Goal: Entertainment & Leisure: Browse casually

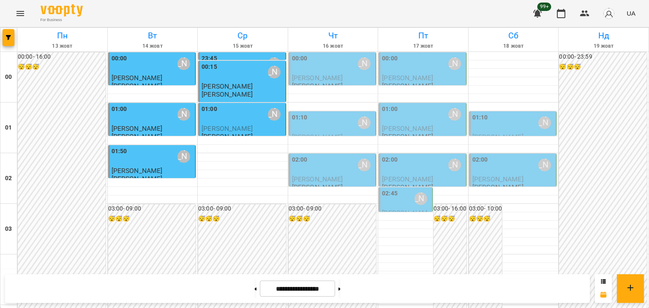
scroll to position [999, 0]
click at [15, 11] on icon "Menu" at bounding box center [20, 13] width 10 height 10
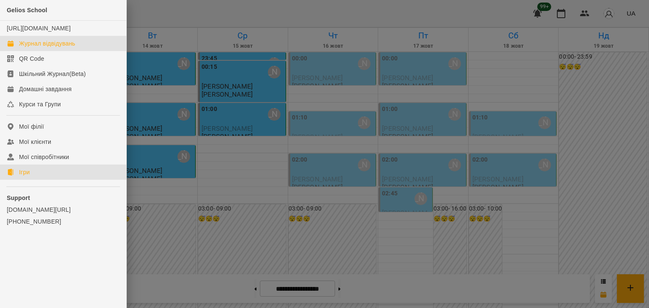
click at [28, 180] on link "Ігри" at bounding box center [63, 172] width 126 height 15
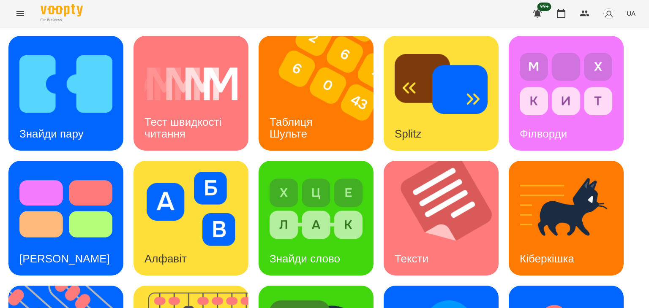
scroll to position [226, 0]
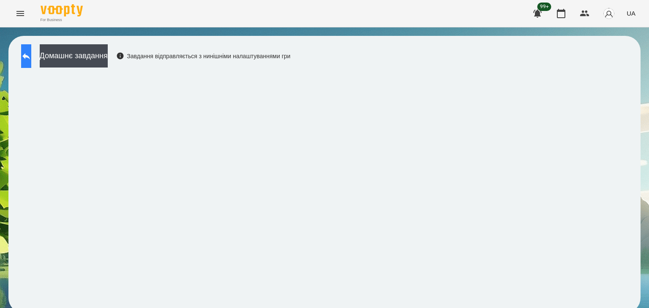
click at [31, 53] on icon at bounding box center [26, 56] width 10 height 10
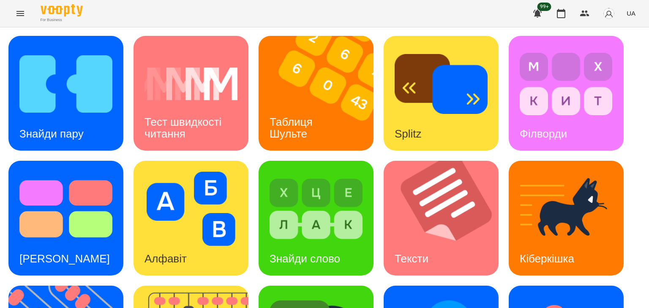
scroll to position [226, 0]
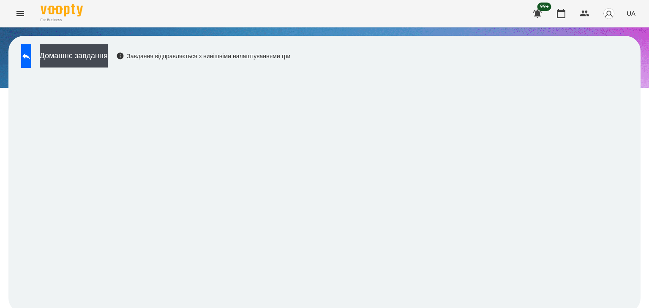
scroll to position [5, 0]
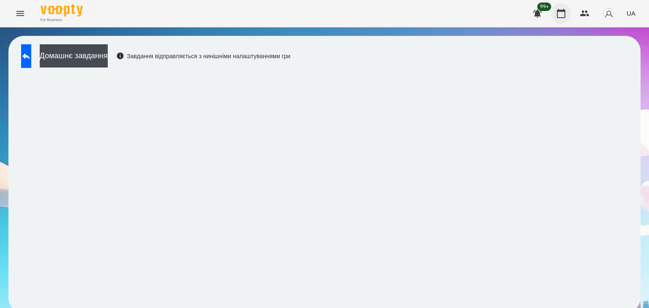
click at [563, 14] on icon "button" at bounding box center [561, 13] width 10 height 10
